Goal: Task Accomplishment & Management: Use online tool/utility

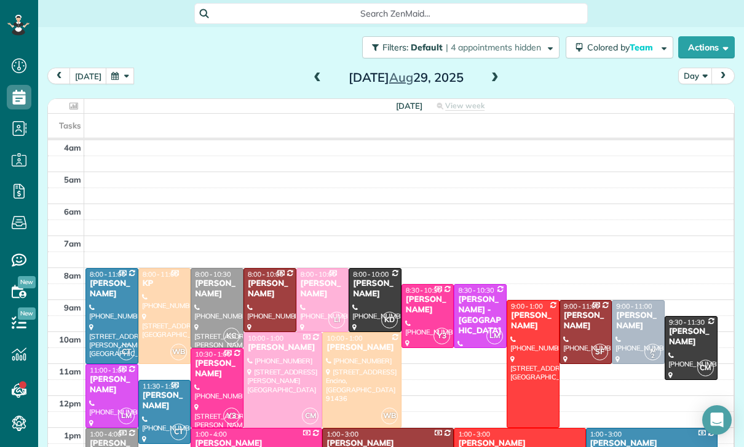
scroll to position [96, 0]
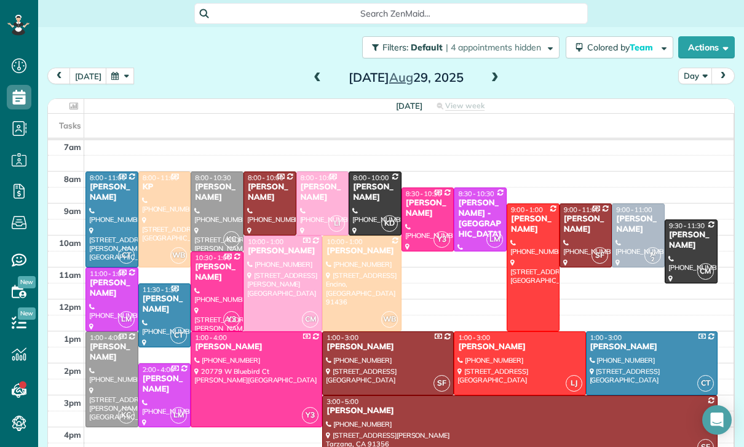
click at [125, 77] on button "button" at bounding box center [120, 76] width 28 height 17
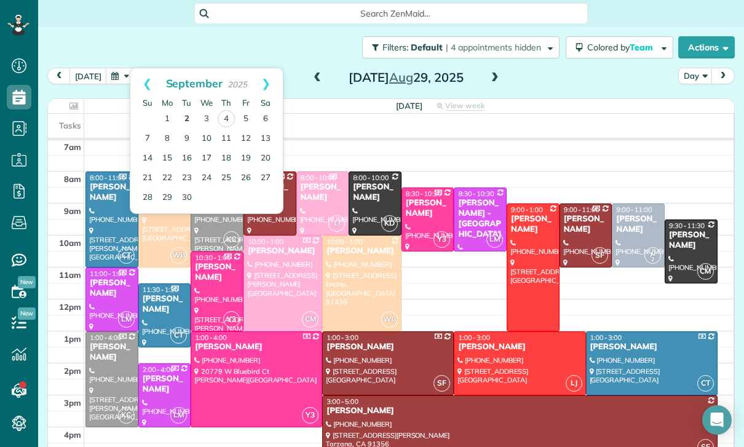
click at [184, 118] on link "2" at bounding box center [187, 119] width 20 height 20
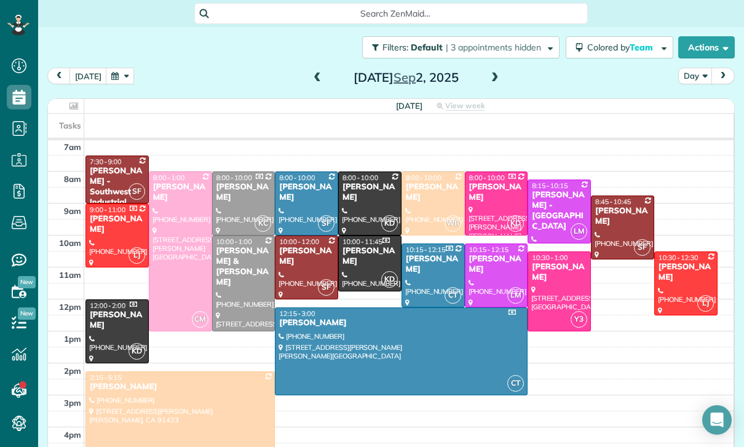
click at [488, 81] on span at bounding box center [495, 78] width 14 height 11
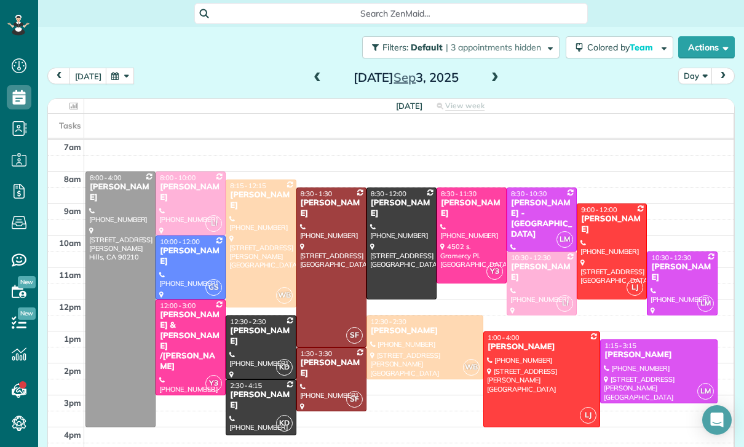
click at [536, 370] on div at bounding box center [542, 379] width 116 height 95
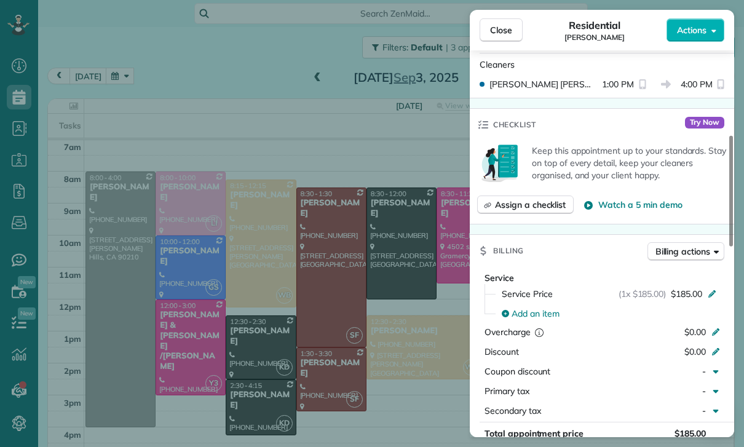
scroll to position [496, 0]
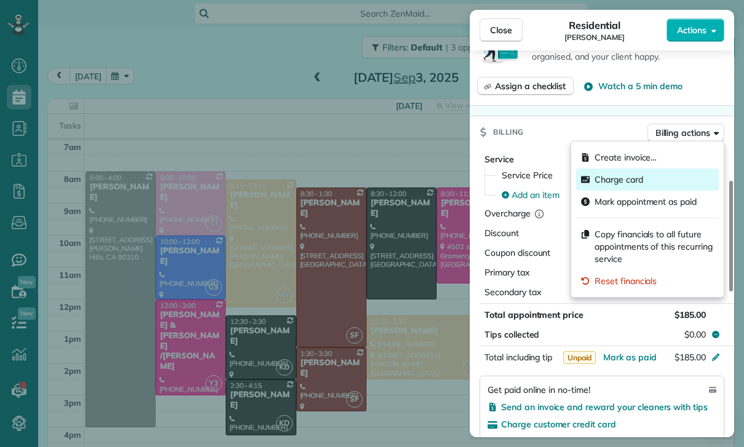
click at [638, 176] on span "Charge card" at bounding box center [618, 179] width 49 height 12
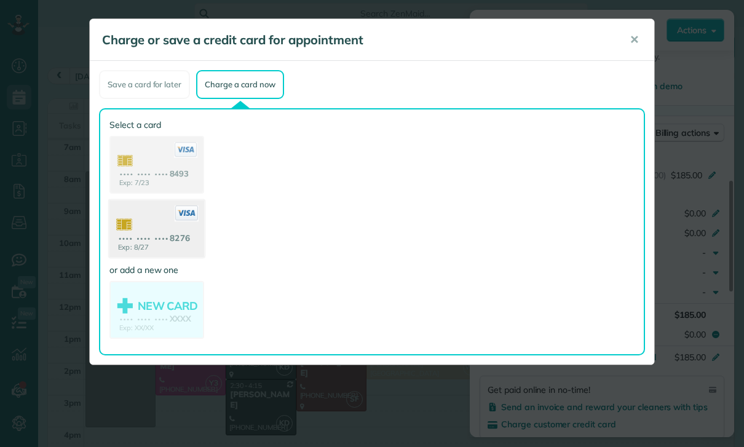
click at [172, 230] on use at bounding box center [156, 230] width 95 height 60
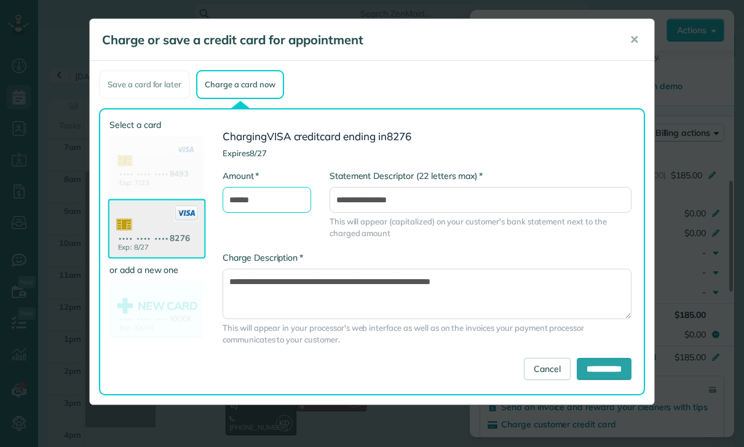
click at [276, 204] on input "******" at bounding box center [266, 200] width 88 height 26
type input "*"
type input "***"
click at [589, 378] on input "**********" at bounding box center [603, 369] width 55 height 22
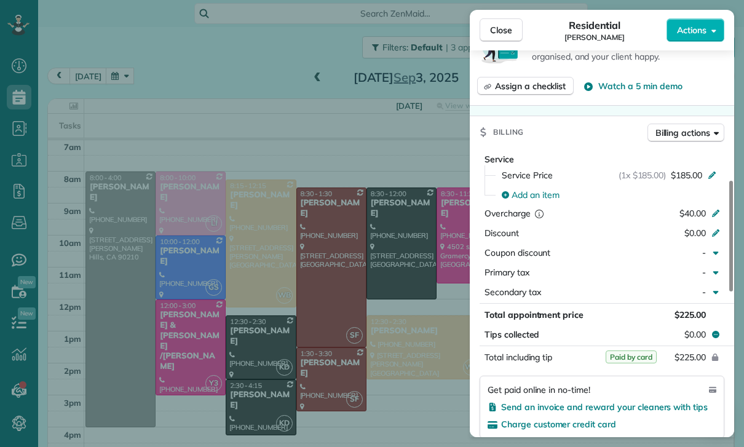
click at [284, 218] on div "Close Residential [PERSON_NAME] Actions Status Confirmed [PERSON_NAME] · Open p…" at bounding box center [372, 223] width 744 height 447
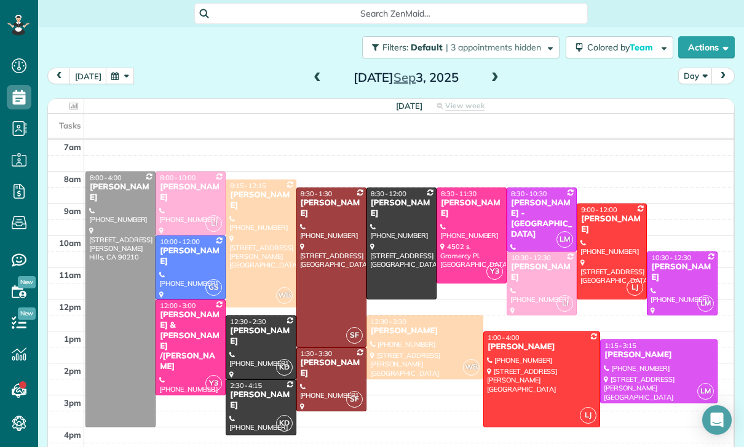
click at [117, 71] on button "button" at bounding box center [120, 76] width 28 height 17
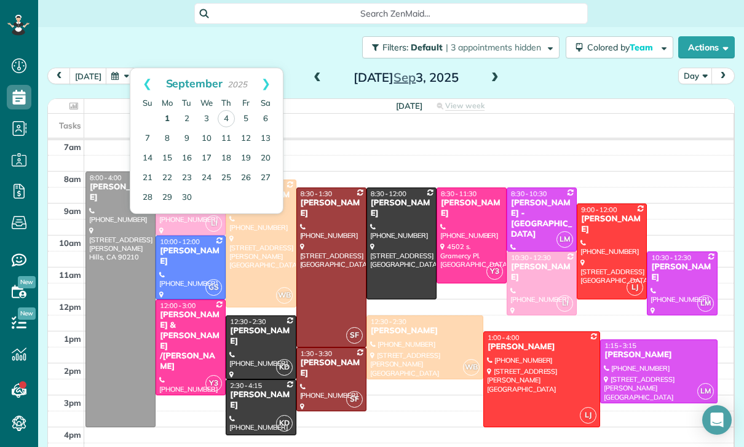
click at [170, 111] on link "1" at bounding box center [167, 119] width 20 height 20
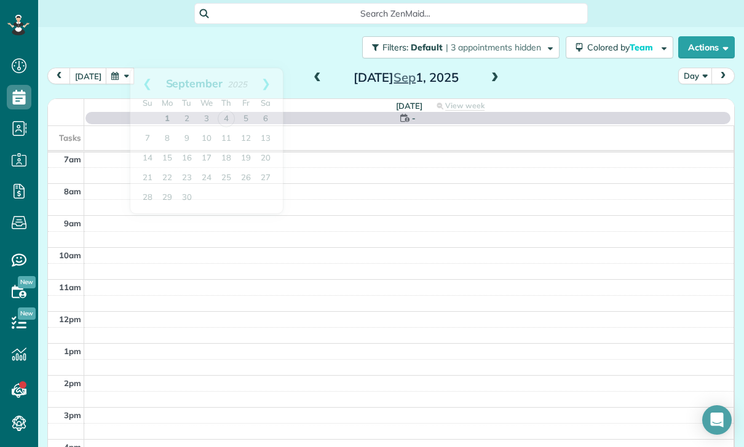
scroll to position [96, 0]
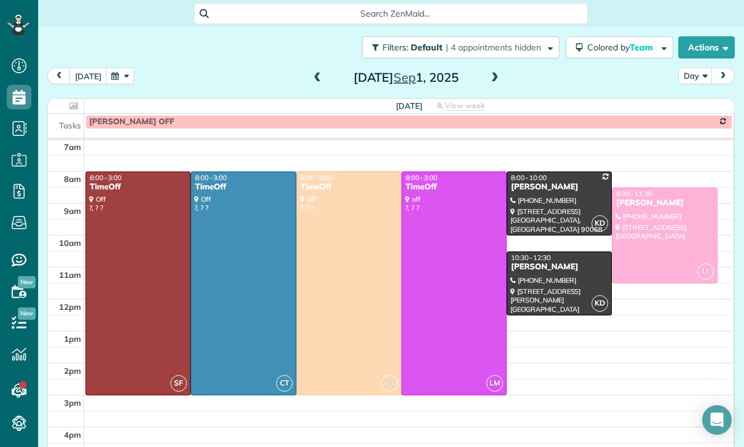
click at [116, 81] on button "button" at bounding box center [120, 76] width 28 height 17
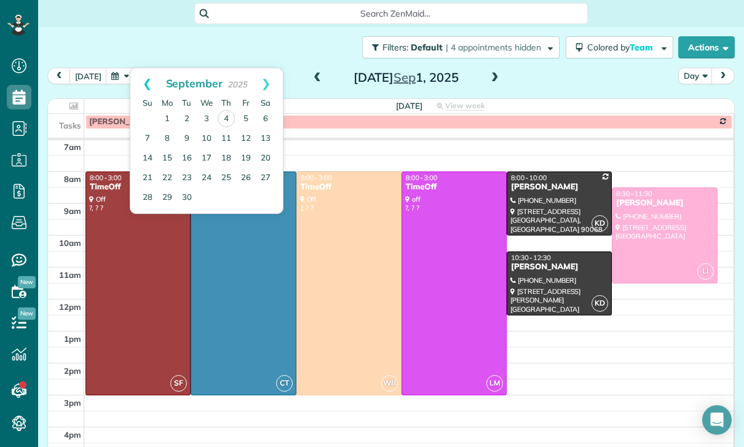
click at [138, 81] on link "Prev" at bounding box center [147, 83] width 34 height 31
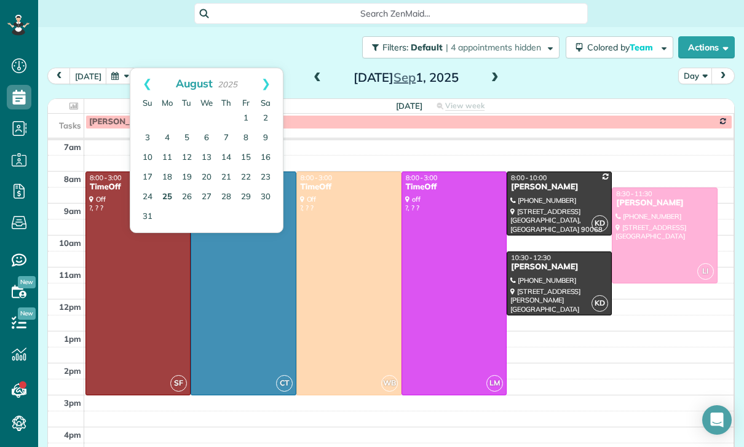
click at [165, 198] on link "25" at bounding box center [167, 197] width 20 height 20
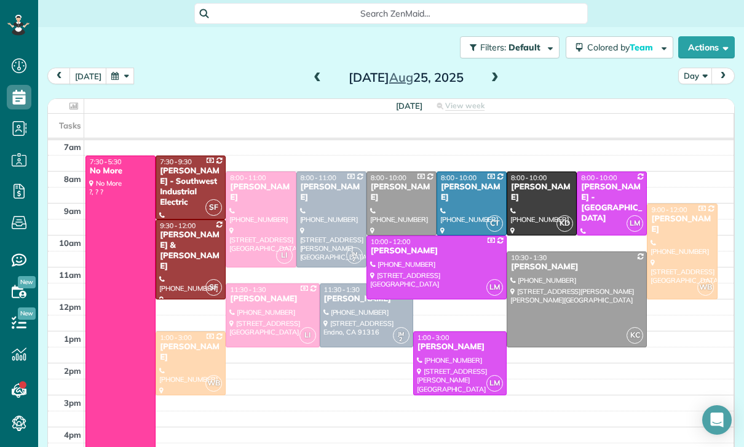
click at [345, 316] on div at bounding box center [366, 315] width 92 height 63
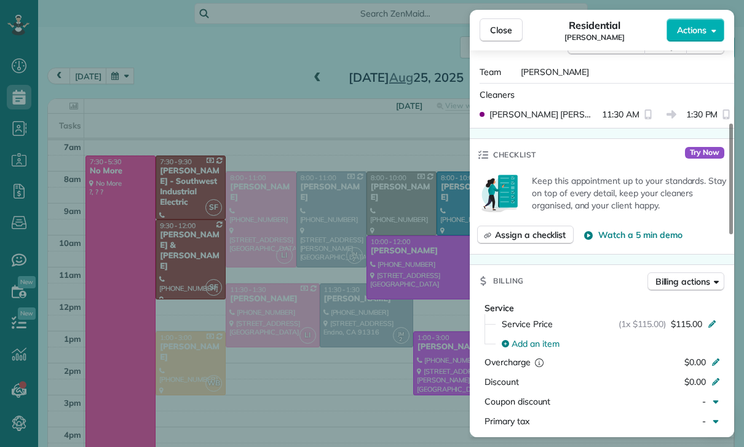
scroll to position [442, 0]
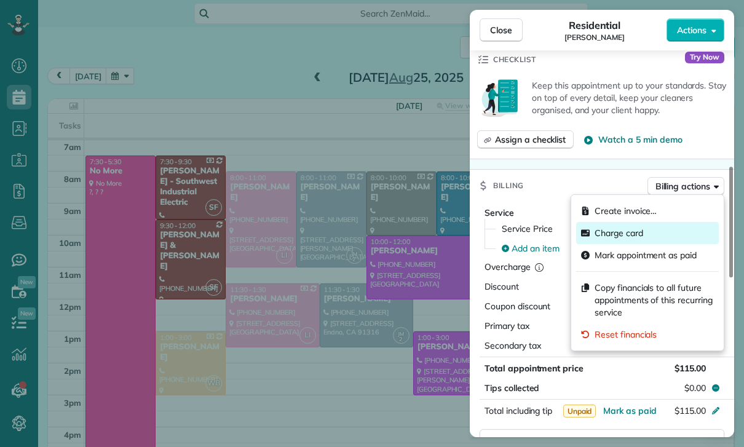
click at [626, 236] on span "Charge card" at bounding box center [618, 233] width 49 height 12
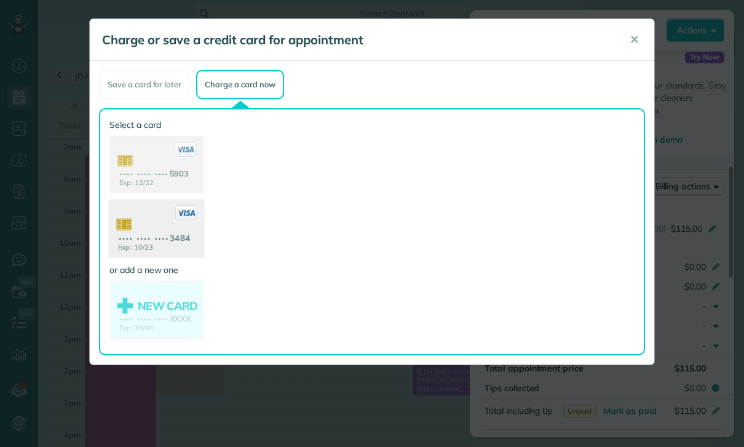
click at [163, 237] on use at bounding box center [156, 230] width 95 height 60
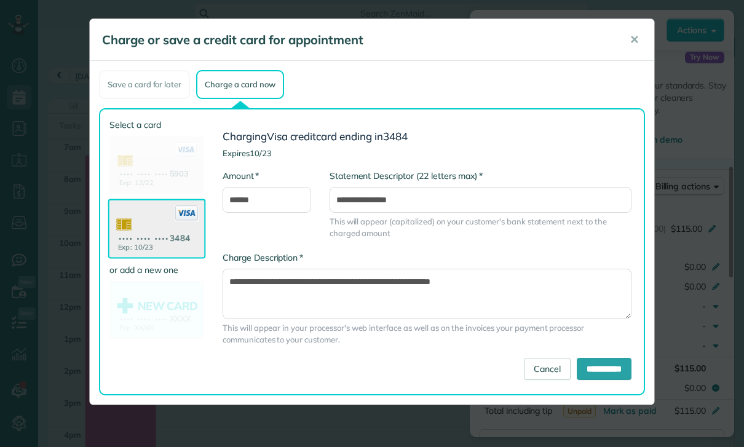
click at [597, 371] on input "**********" at bounding box center [603, 369] width 55 height 22
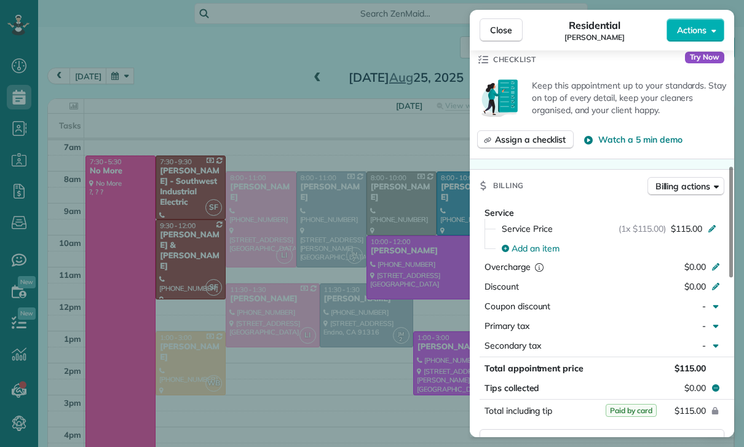
click at [200, 90] on div "Close Residential [PERSON_NAME] Actions Status Confirmed [PERSON_NAME] · Open p…" at bounding box center [372, 223] width 744 height 447
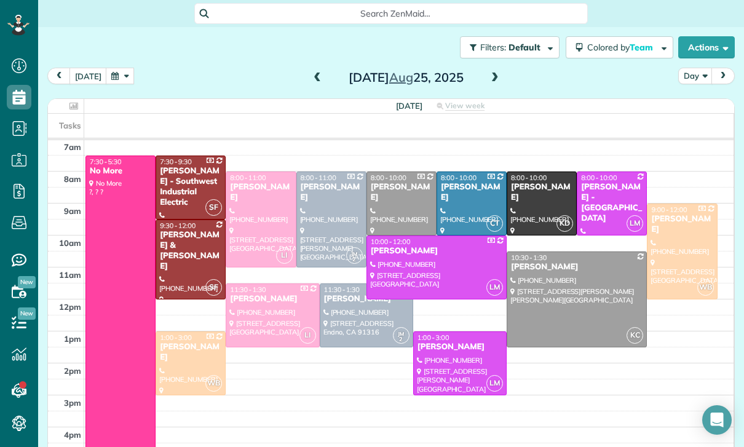
click at [117, 77] on button "button" at bounding box center [120, 76] width 28 height 17
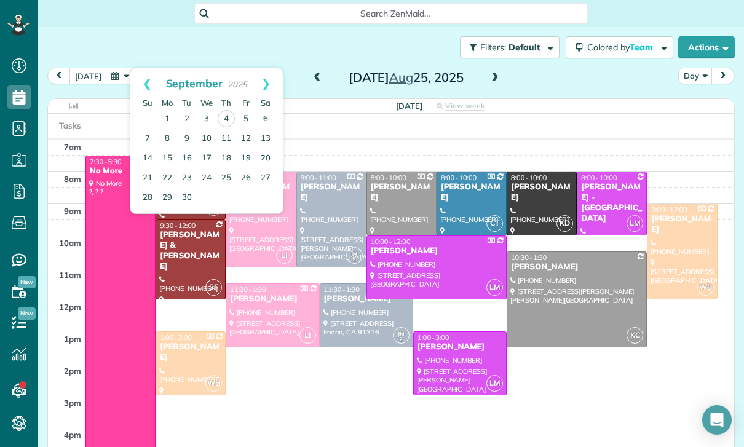
click at [112, 75] on button "button" at bounding box center [120, 76] width 28 height 17
click at [141, 80] on link "Prev" at bounding box center [147, 83] width 34 height 31
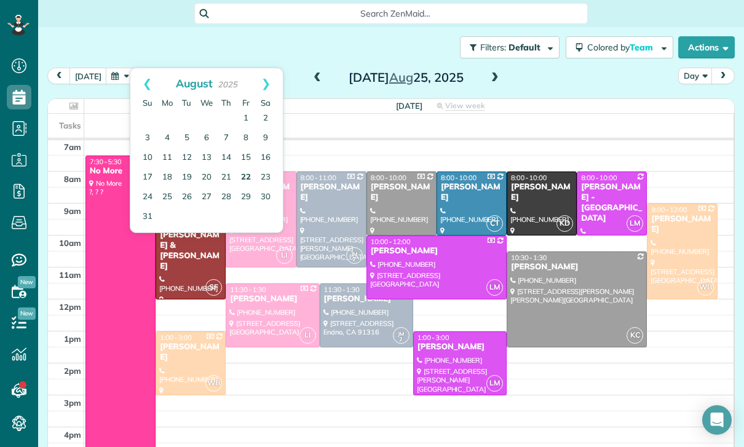
click at [245, 175] on link "22" at bounding box center [246, 178] width 20 height 20
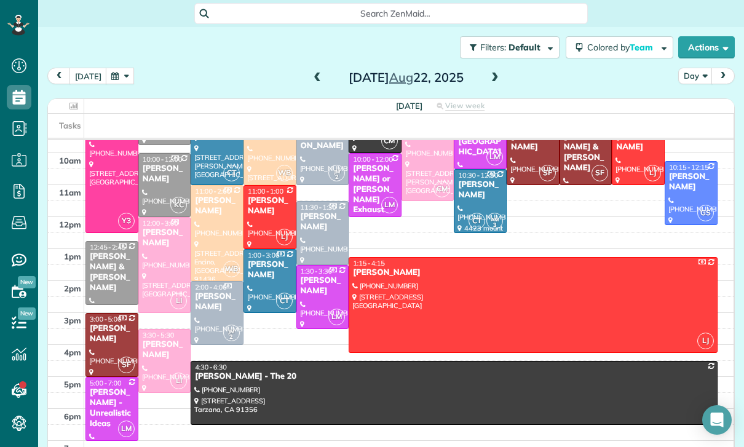
scroll to position [180, 0]
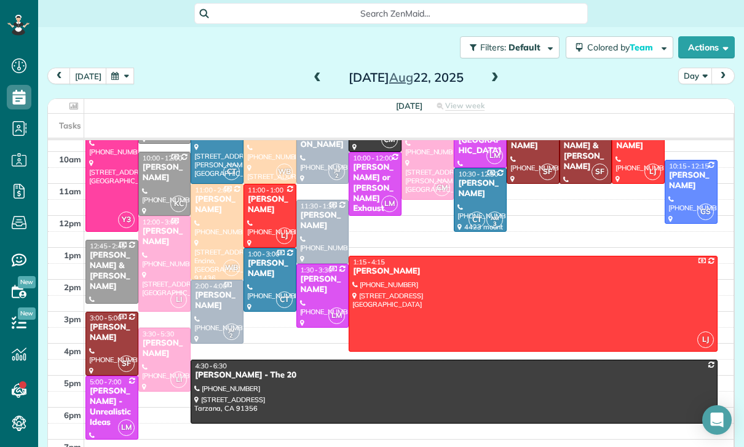
click at [165, 350] on div "[PERSON_NAME]" at bounding box center [164, 348] width 45 height 21
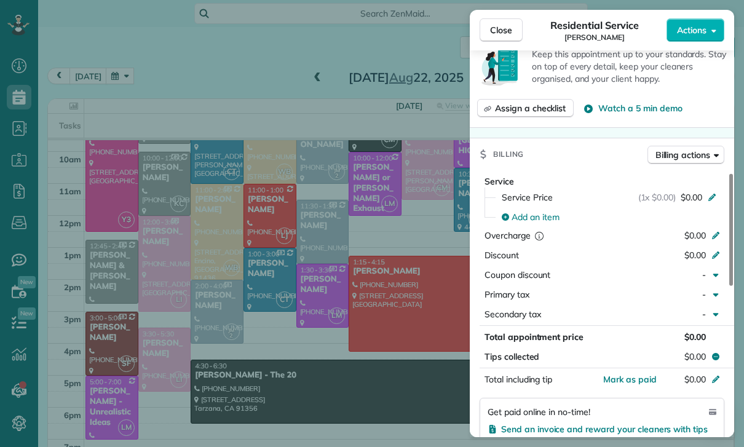
scroll to position [465, 0]
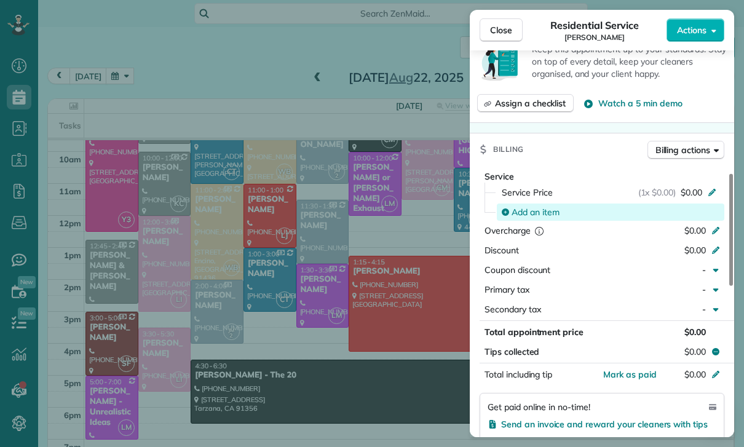
click at [536, 213] on span "Add an item" at bounding box center [535, 212] width 48 height 12
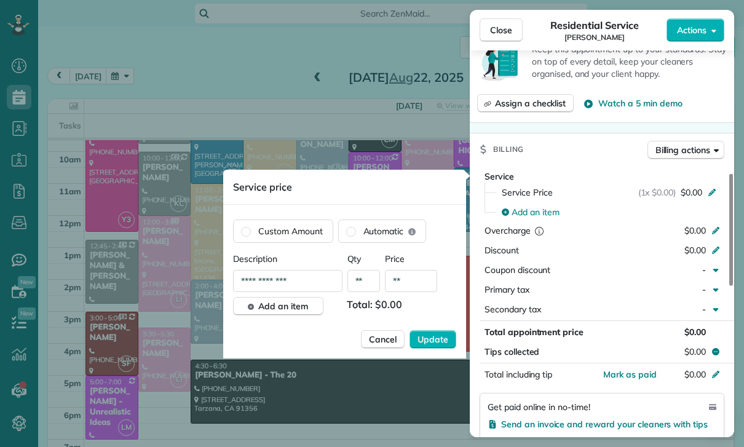
click at [412, 291] on input "**" at bounding box center [411, 281] width 52 height 22
type input "****"
click at [435, 343] on span "Update" at bounding box center [432, 339] width 31 height 12
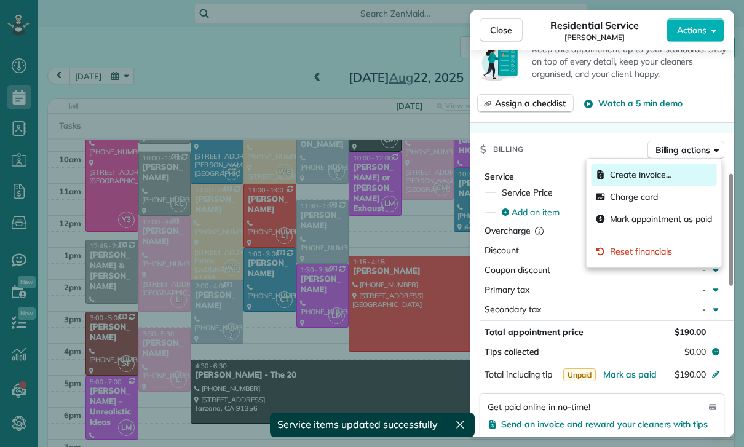
click at [648, 172] on span "Create invoice…" at bounding box center [641, 174] width 62 height 12
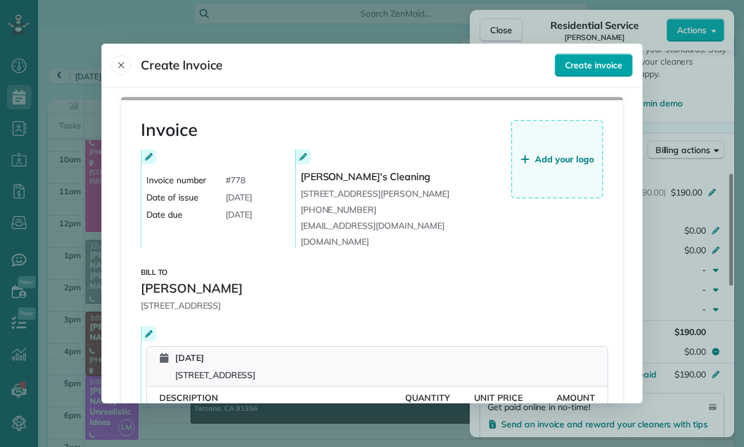
click at [602, 59] on span "Create invoice" at bounding box center [593, 65] width 57 height 12
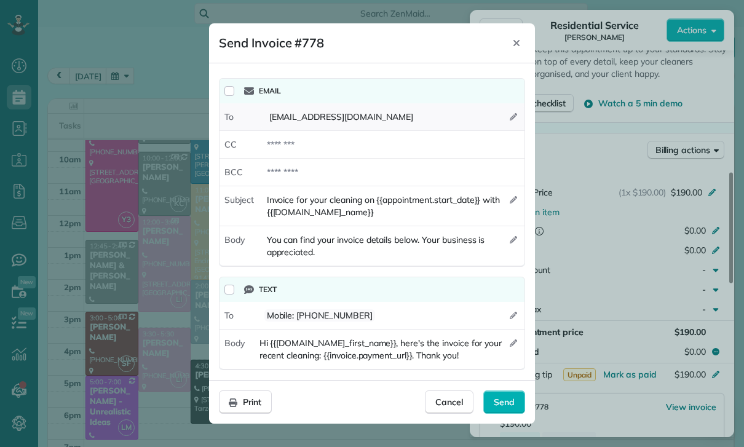
click at [509, 109] on div "[EMAIL_ADDRESS][DOMAIN_NAME]" at bounding box center [391, 117] width 265 height 22
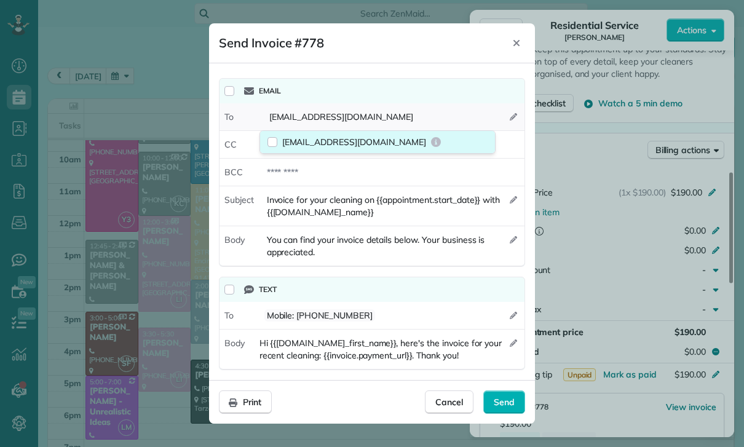
click at [326, 136] on span "[EMAIL_ADDRESS][DOMAIN_NAME]" at bounding box center [354, 142] width 144 height 12
click at [313, 139] on span "[EMAIL_ADDRESS][DOMAIN_NAME]" at bounding box center [354, 142] width 144 height 12
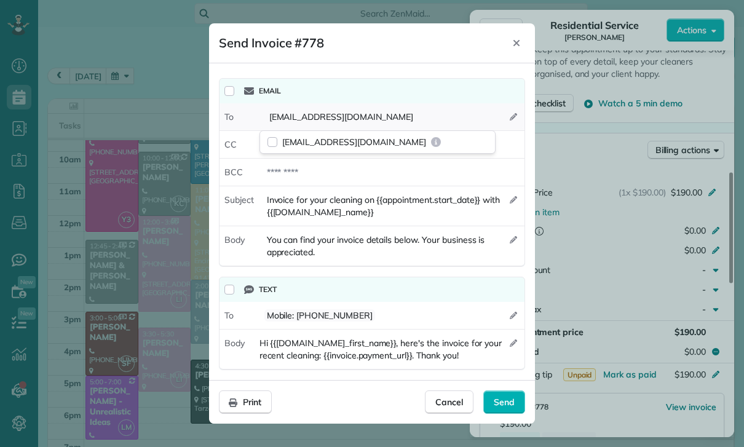
click at [505, 108] on div "[EMAIL_ADDRESS][DOMAIN_NAME]" at bounding box center [391, 117] width 265 height 22
click at [294, 144] on div at bounding box center [391, 144] width 265 height 22
type div "**********"
click at [507, 394] on div "Send" at bounding box center [504, 401] width 42 height 23
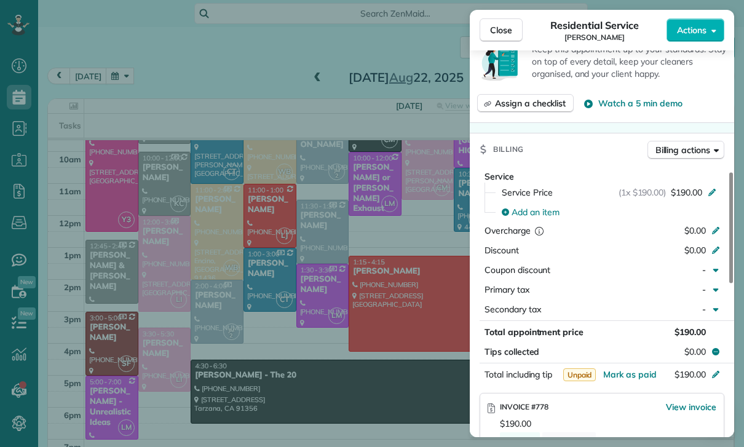
click at [134, 84] on div "Close Residential Service [PERSON_NAME] Actions Status Confirmed [PERSON_NAME] …" at bounding box center [372, 223] width 744 height 447
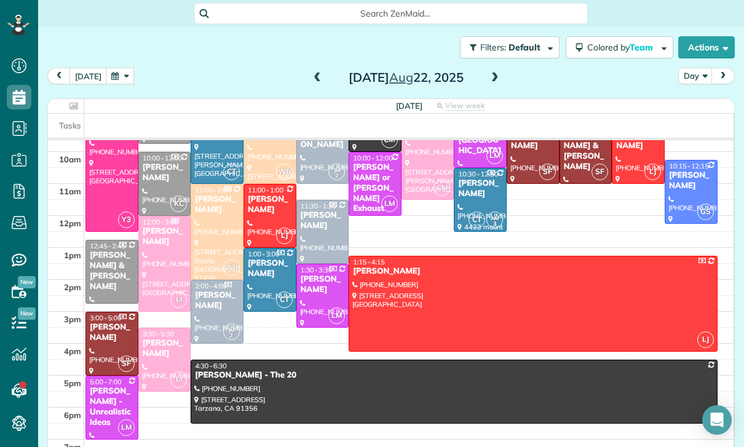
click at [116, 74] on button "button" at bounding box center [120, 76] width 28 height 17
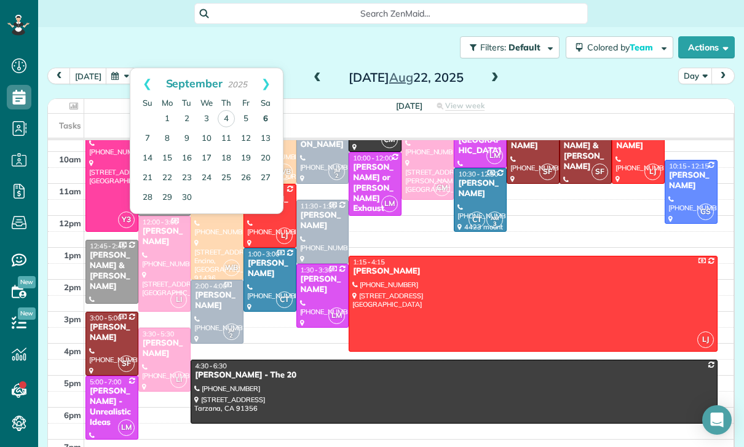
click at [269, 114] on link "6" at bounding box center [266, 119] width 20 height 20
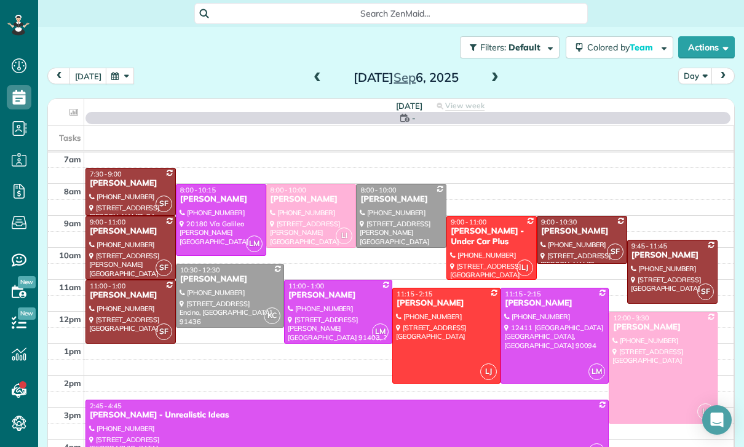
scroll to position [96, 0]
